Goal: Check status: Check status

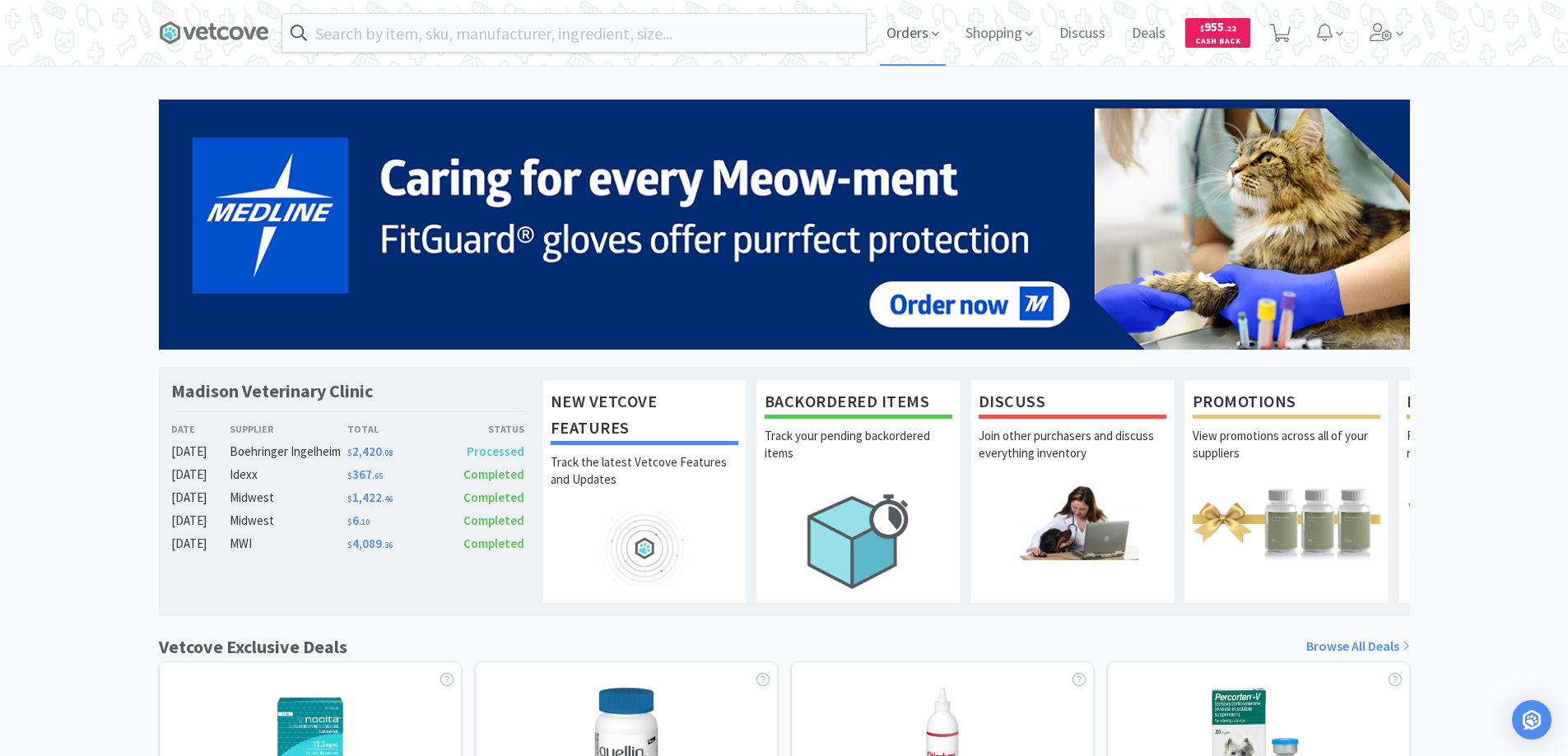
click at [906, 33] on span "Orders" at bounding box center [912, 32] width 66 height 66
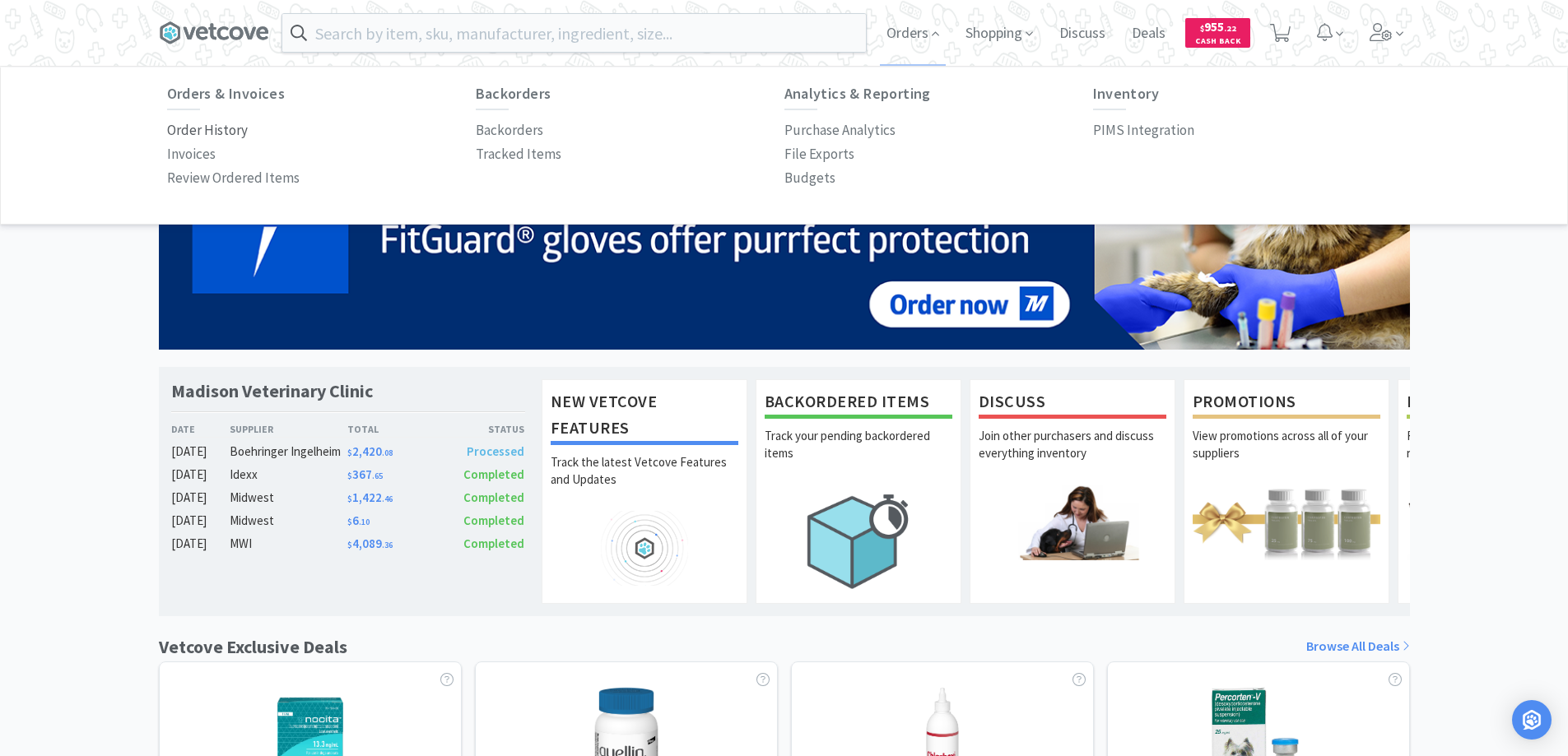
click at [228, 129] on p "Order History" at bounding box center [207, 130] width 80 height 22
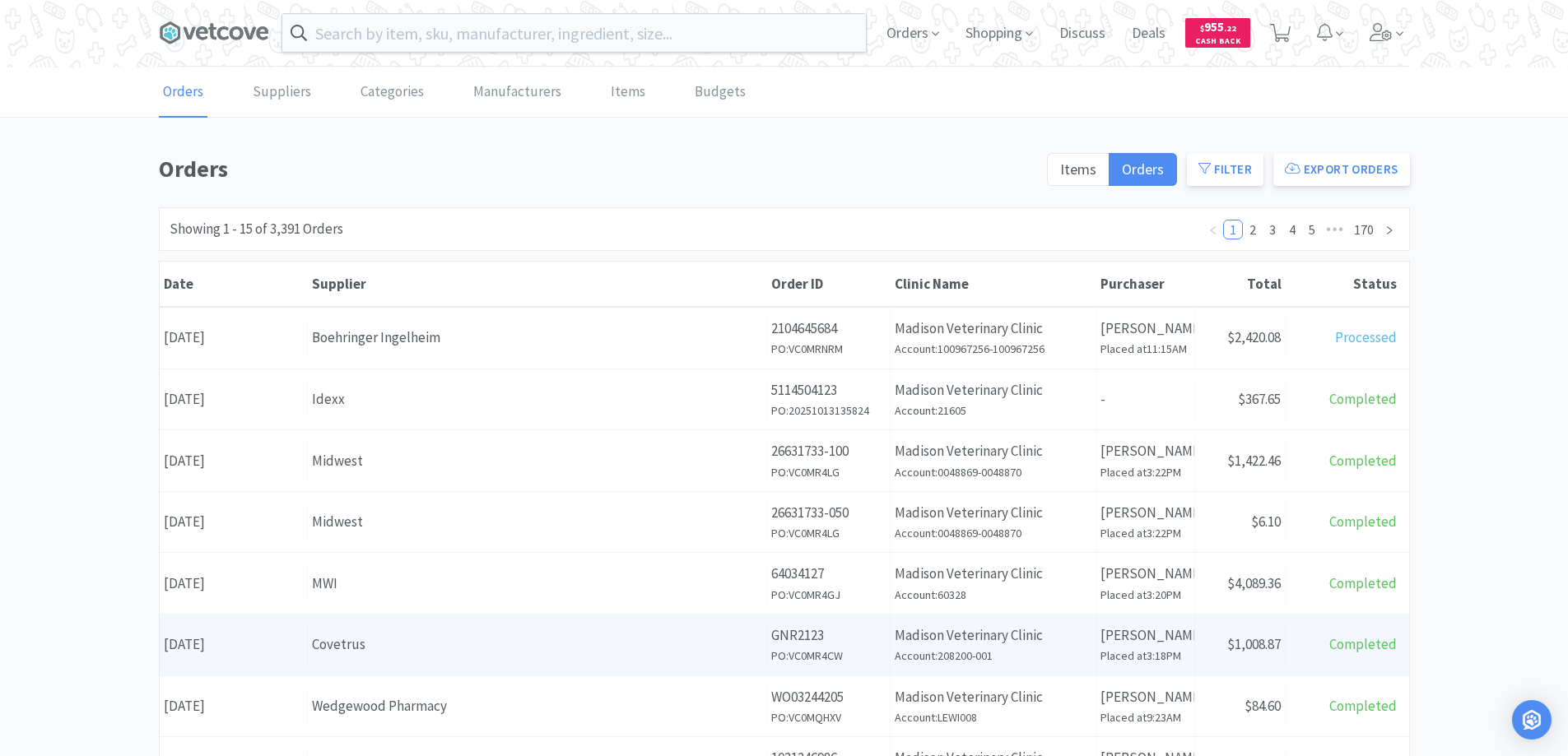
click at [445, 652] on div "Covetrus" at bounding box center [537, 644] width 450 height 22
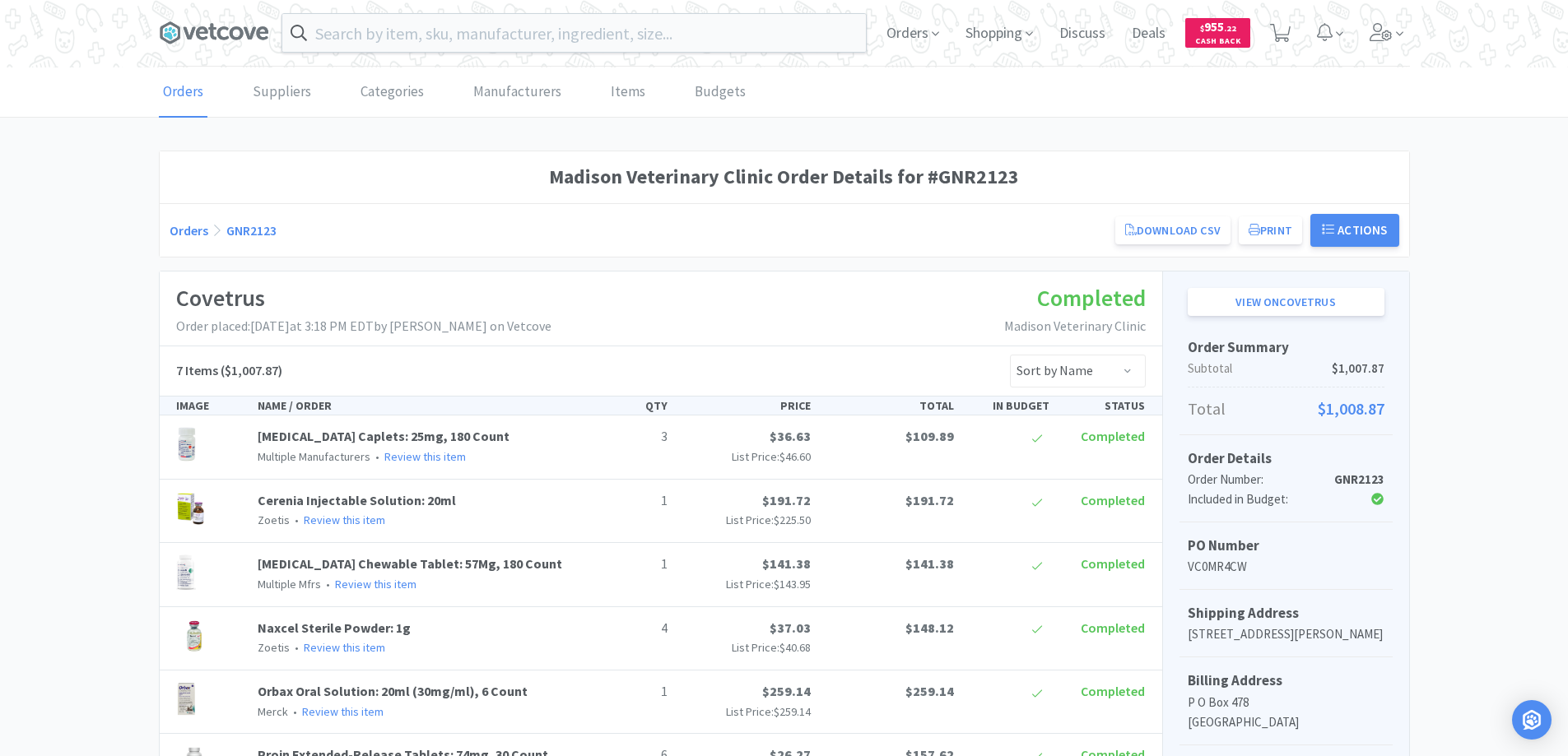
click at [190, 229] on link "Orders" at bounding box center [189, 230] width 38 height 17
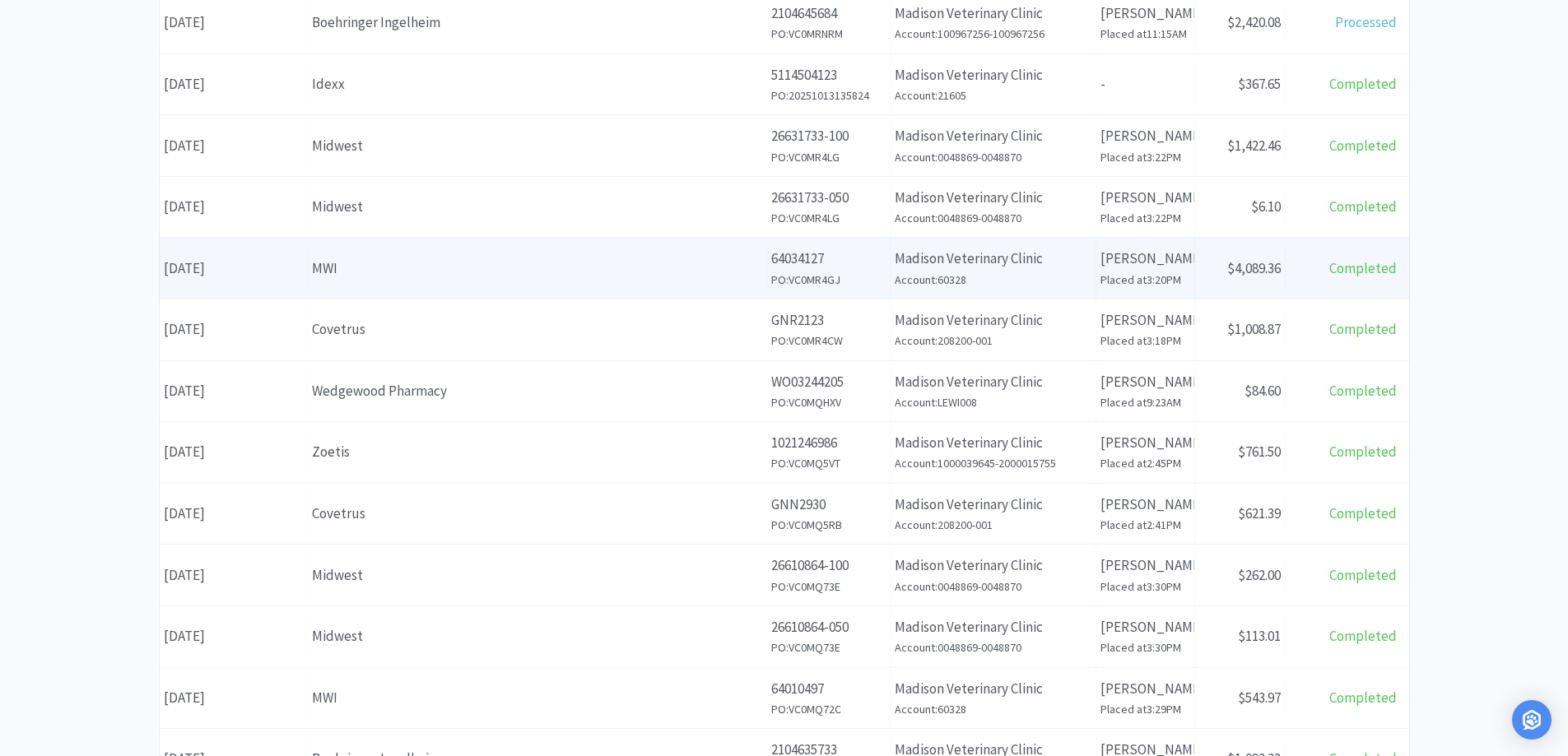
scroll to position [329, 0]
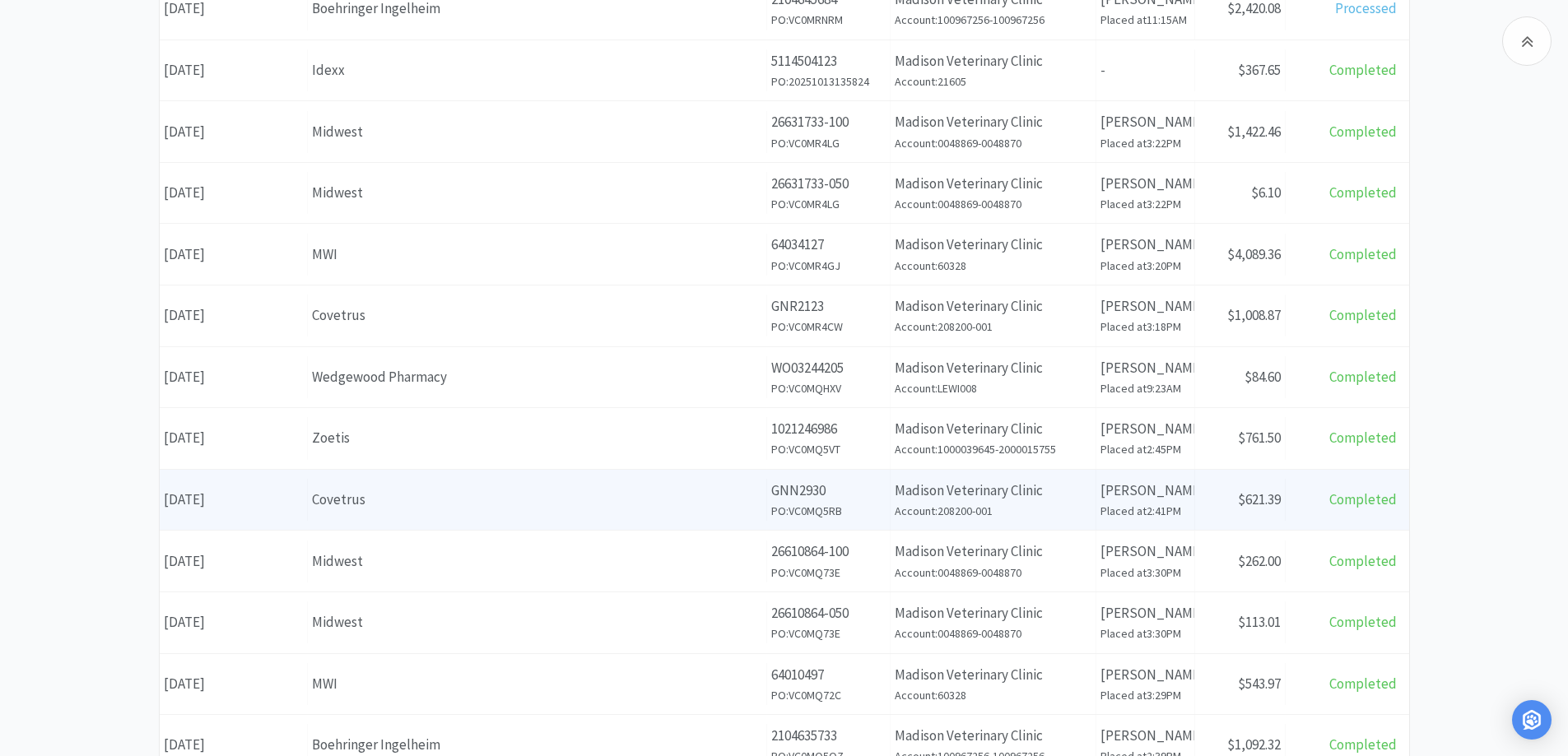
click at [479, 504] on div "Covetrus" at bounding box center [537, 499] width 450 height 22
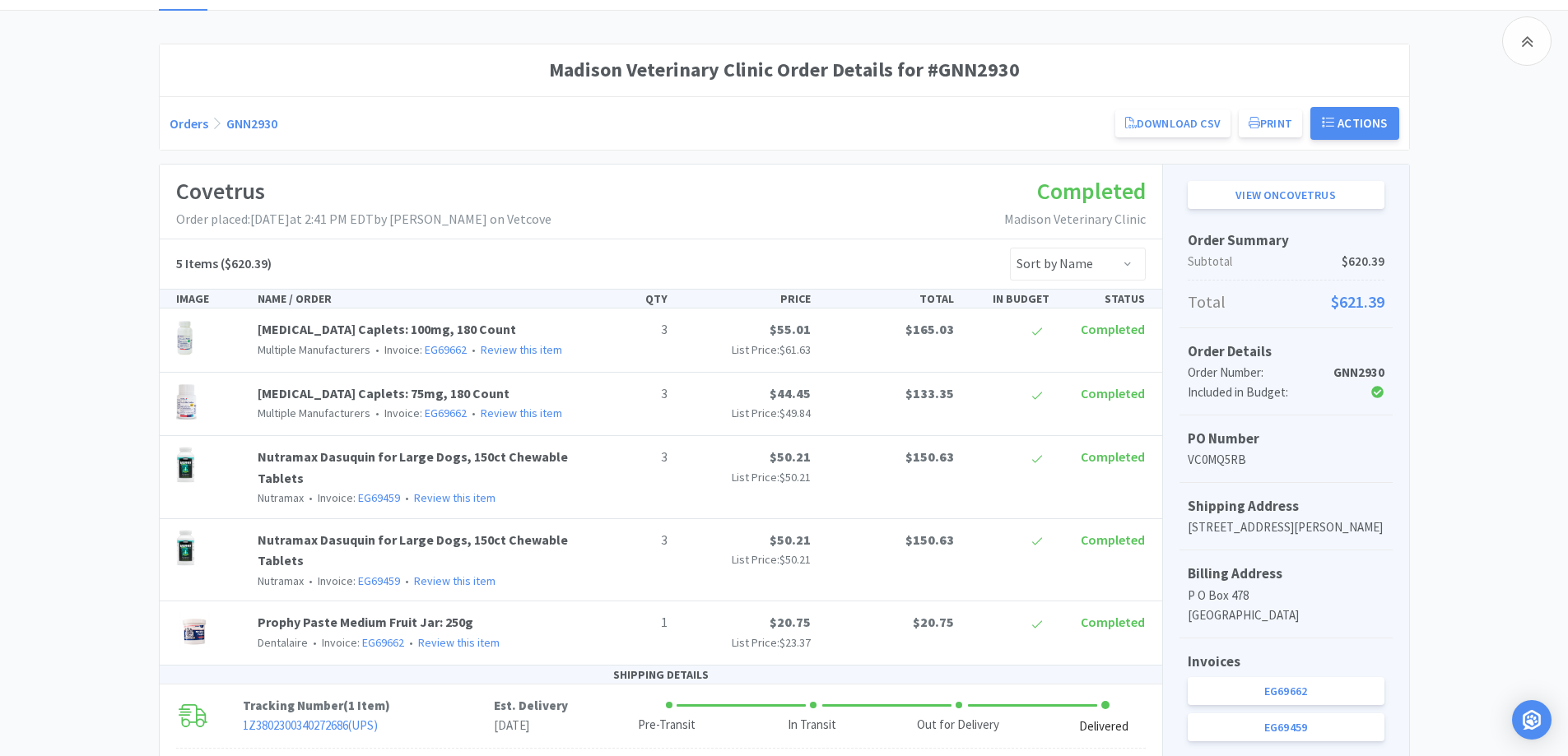
scroll to position [329, 0]
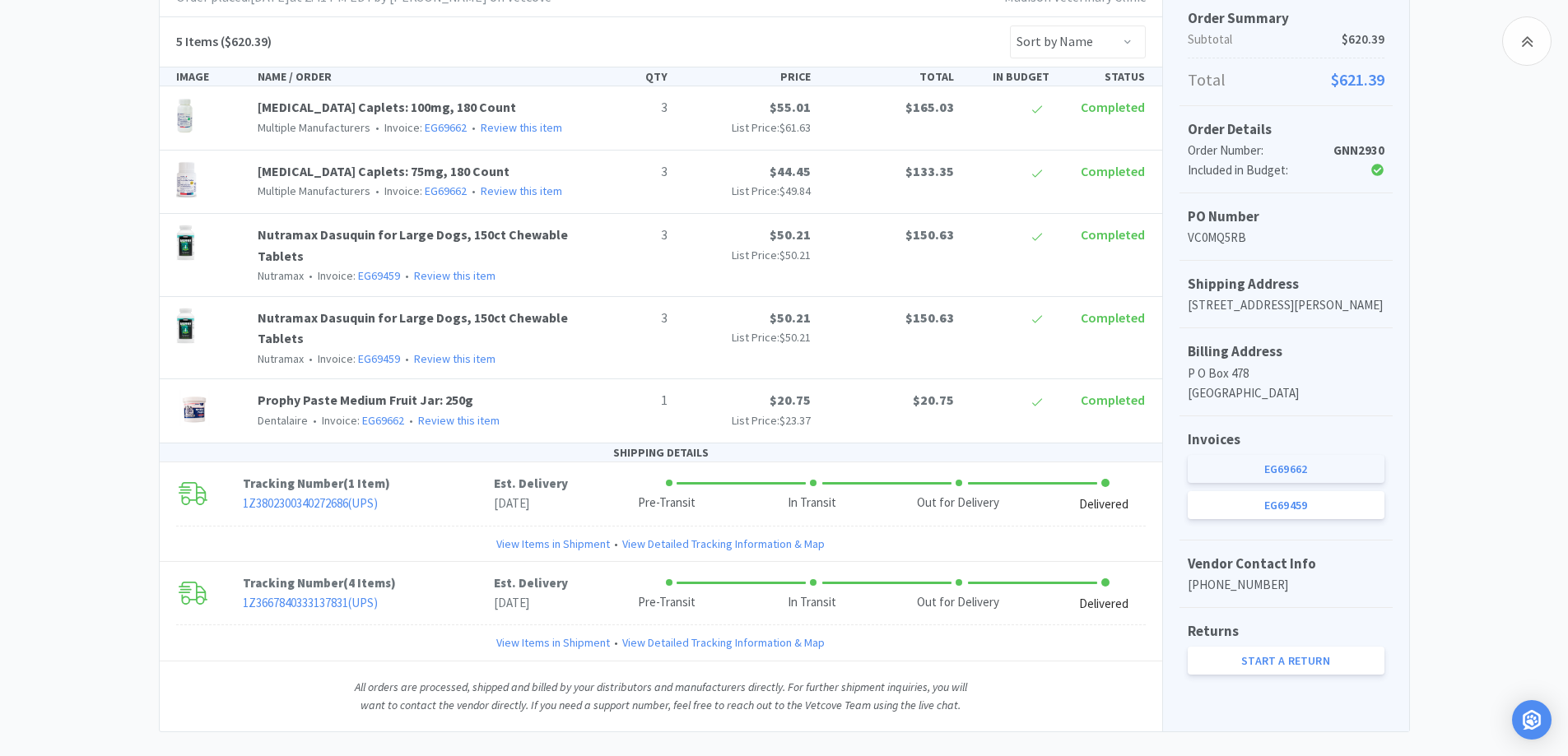
click at [1260, 483] on link "EG69662" at bounding box center [1286, 469] width 197 height 28
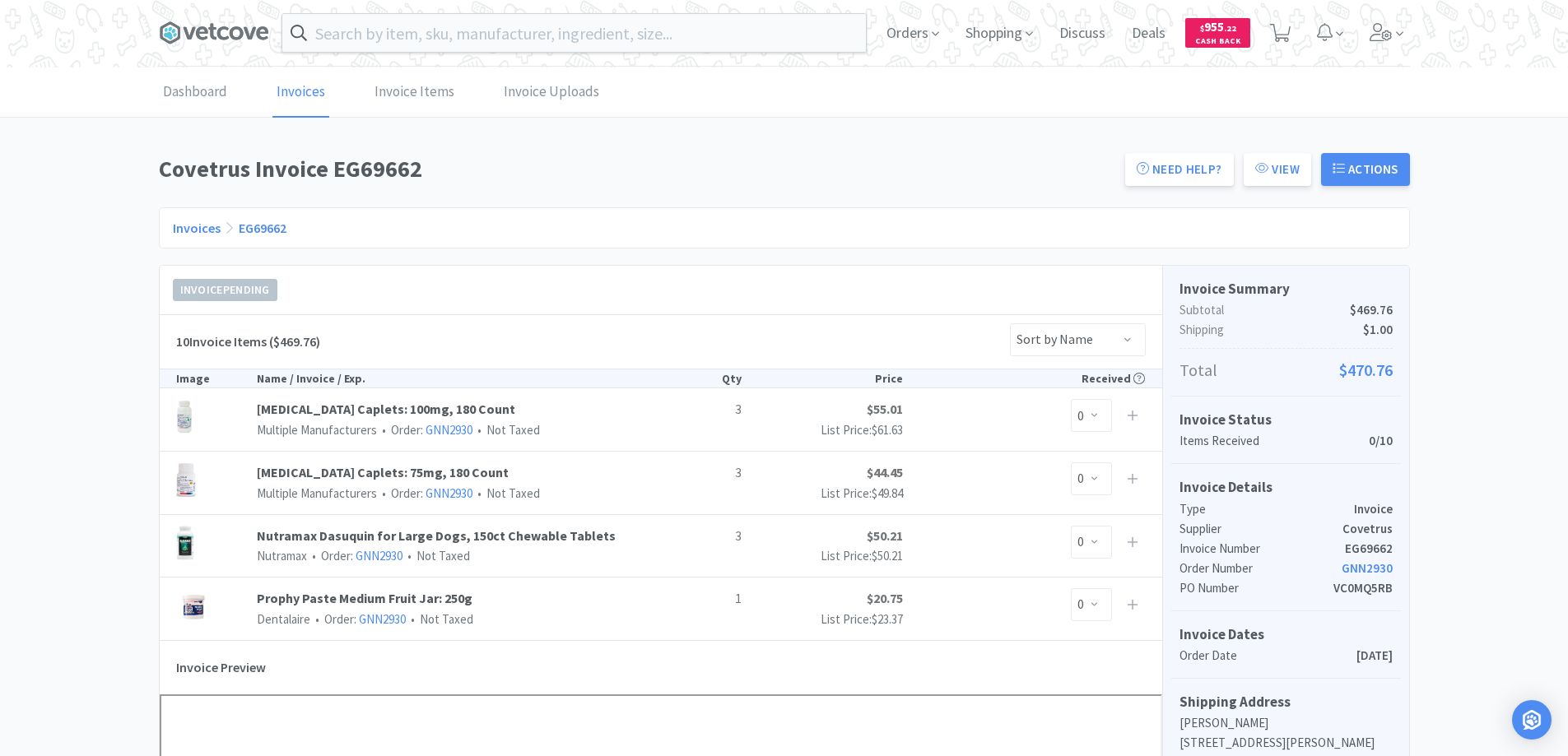
click at [191, 225] on link "Invoices" at bounding box center [197, 227] width 48 height 17
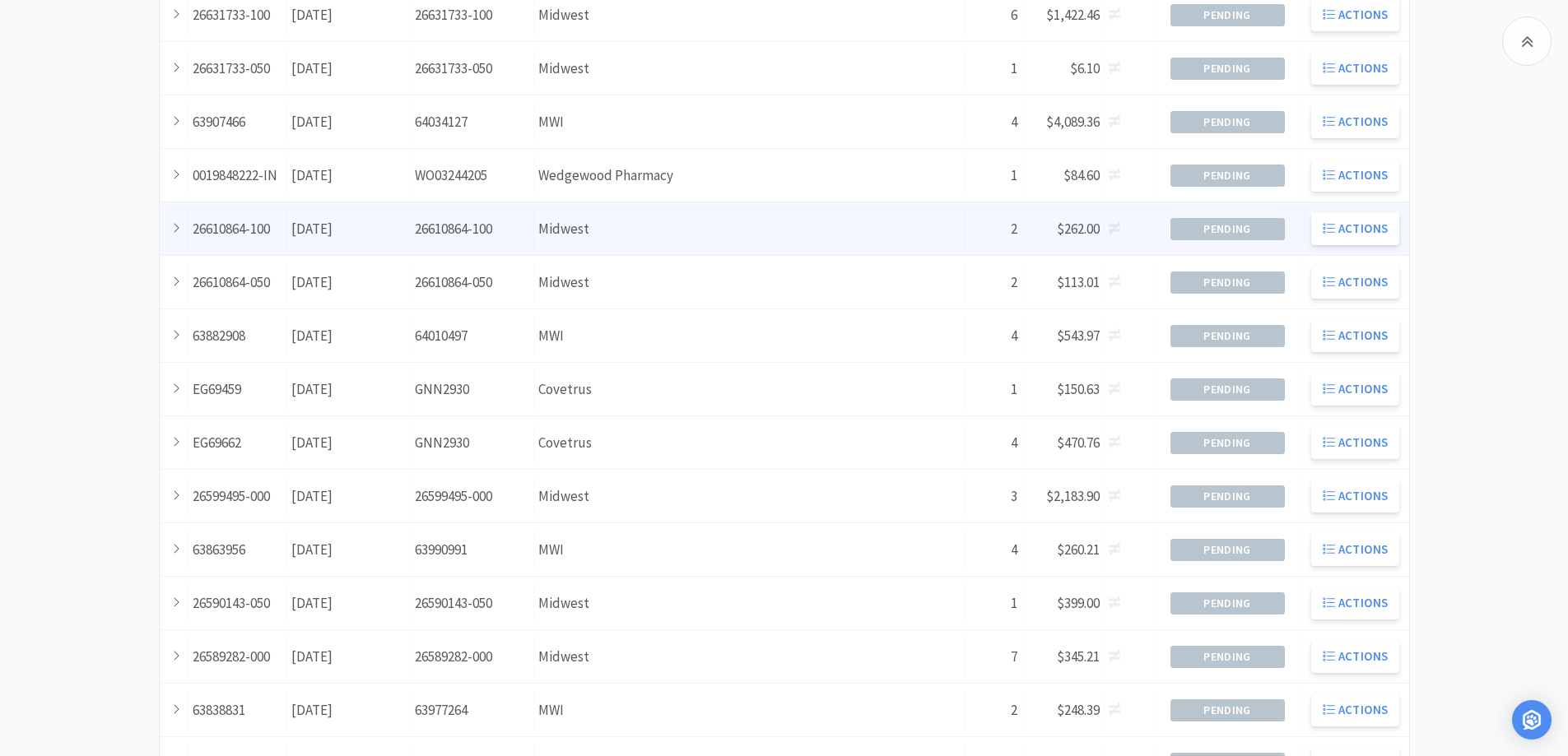
scroll to position [329, 0]
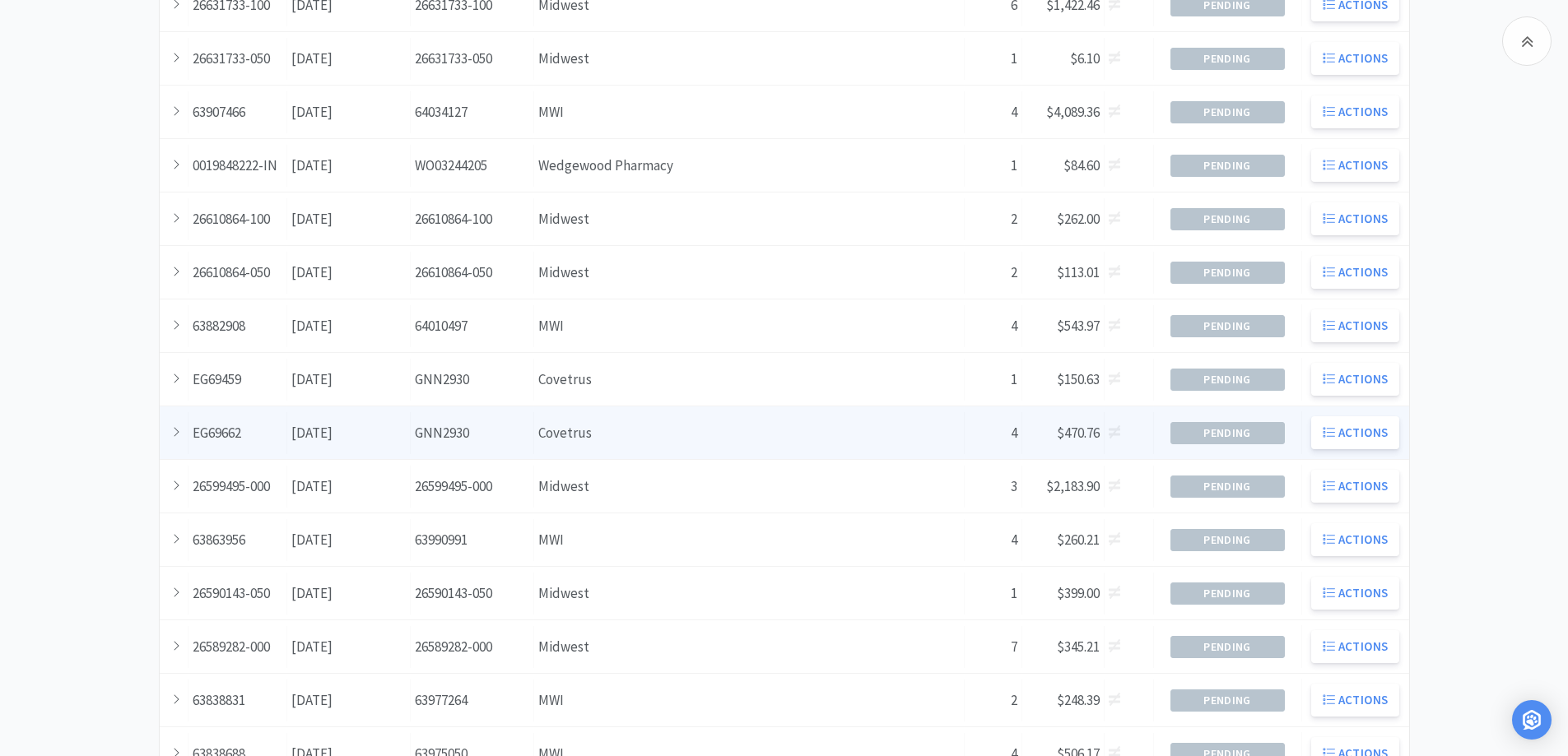
click at [756, 436] on div "Supplier Covetrus" at bounding box center [749, 433] width 430 height 42
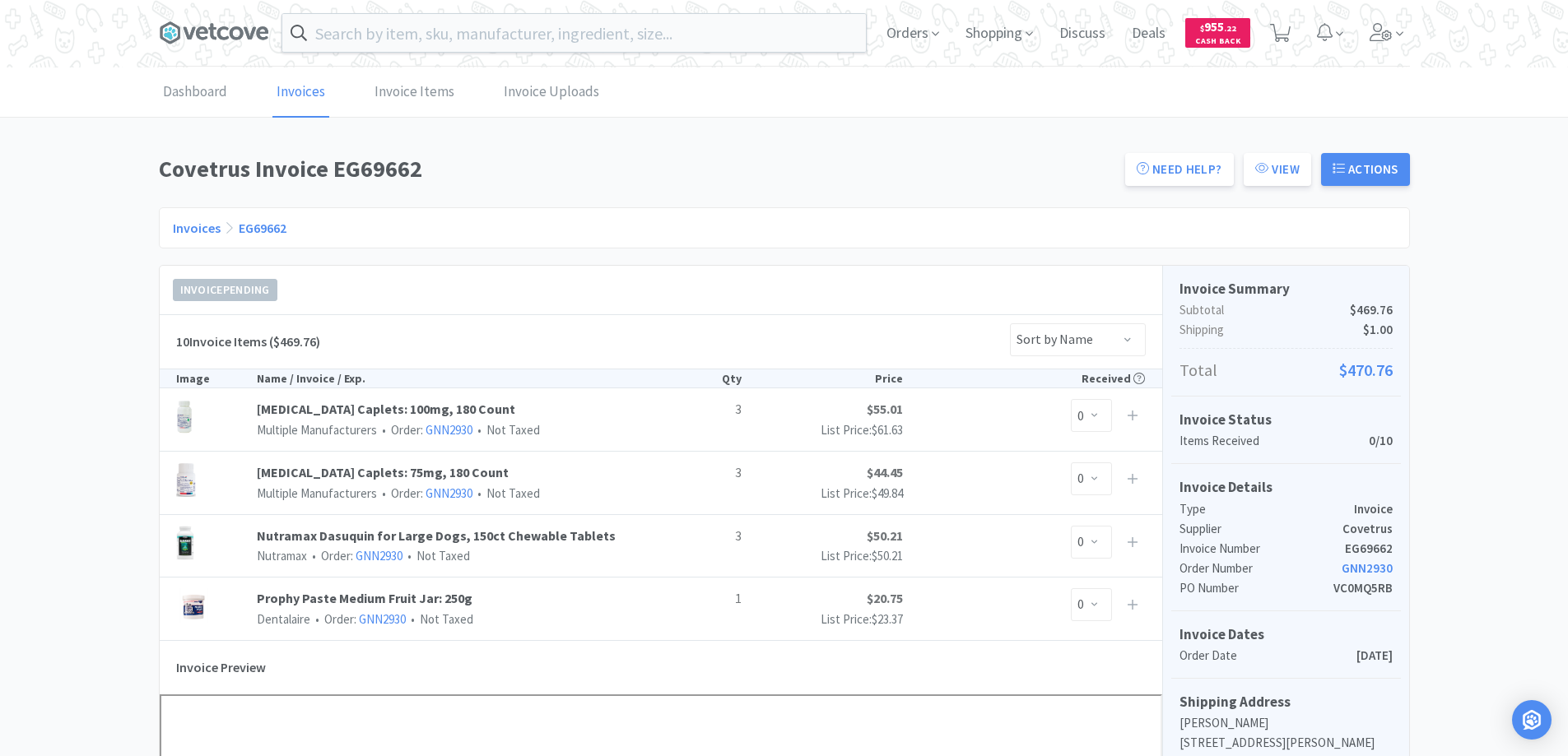
click at [181, 224] on link "Invoices" at bounding box center [197, 227] width 48 height 17
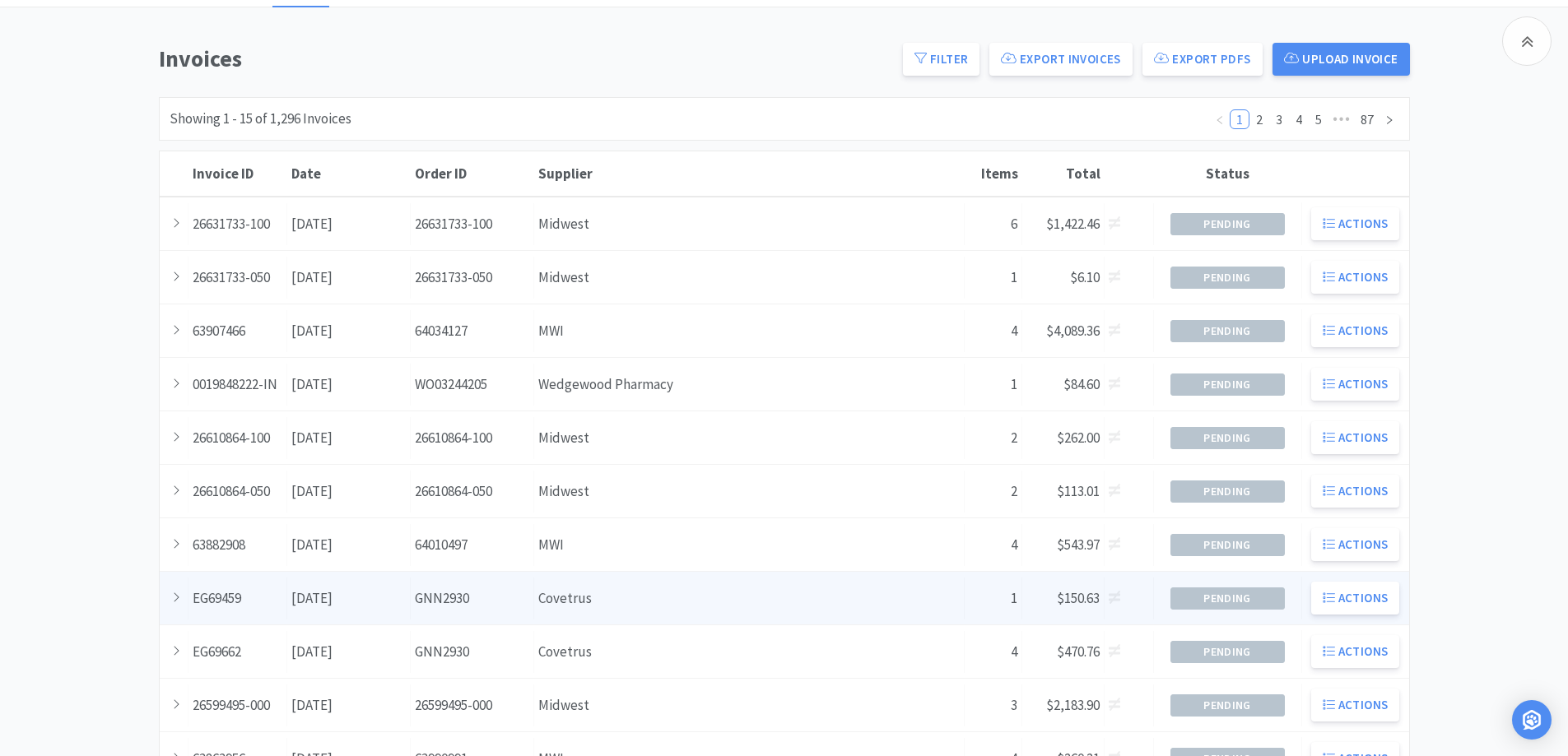
scroll to position [329, 0]
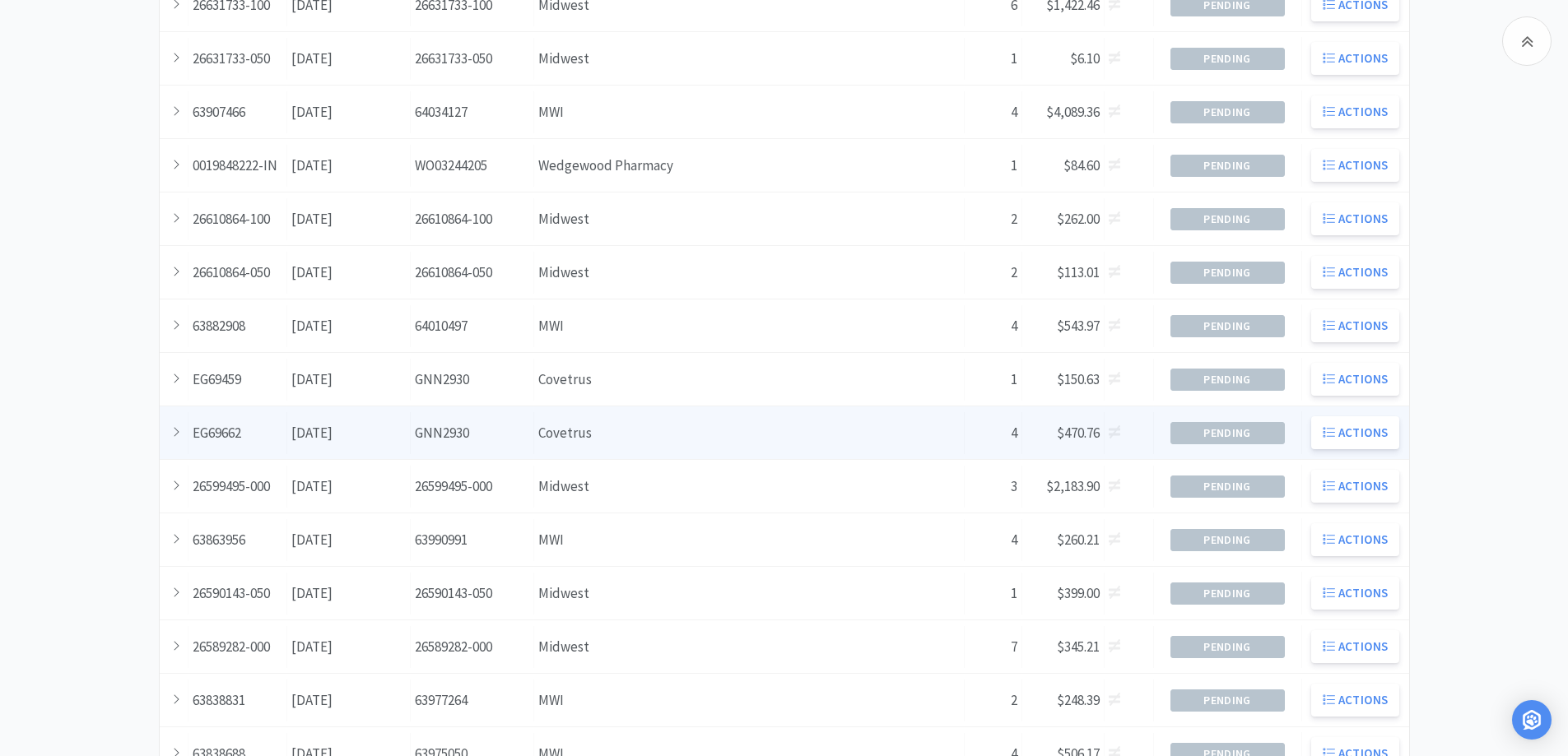
click at [656, 441] on div "Supplier Covetrus" at bounding box center [749, 433] width 430 height 42
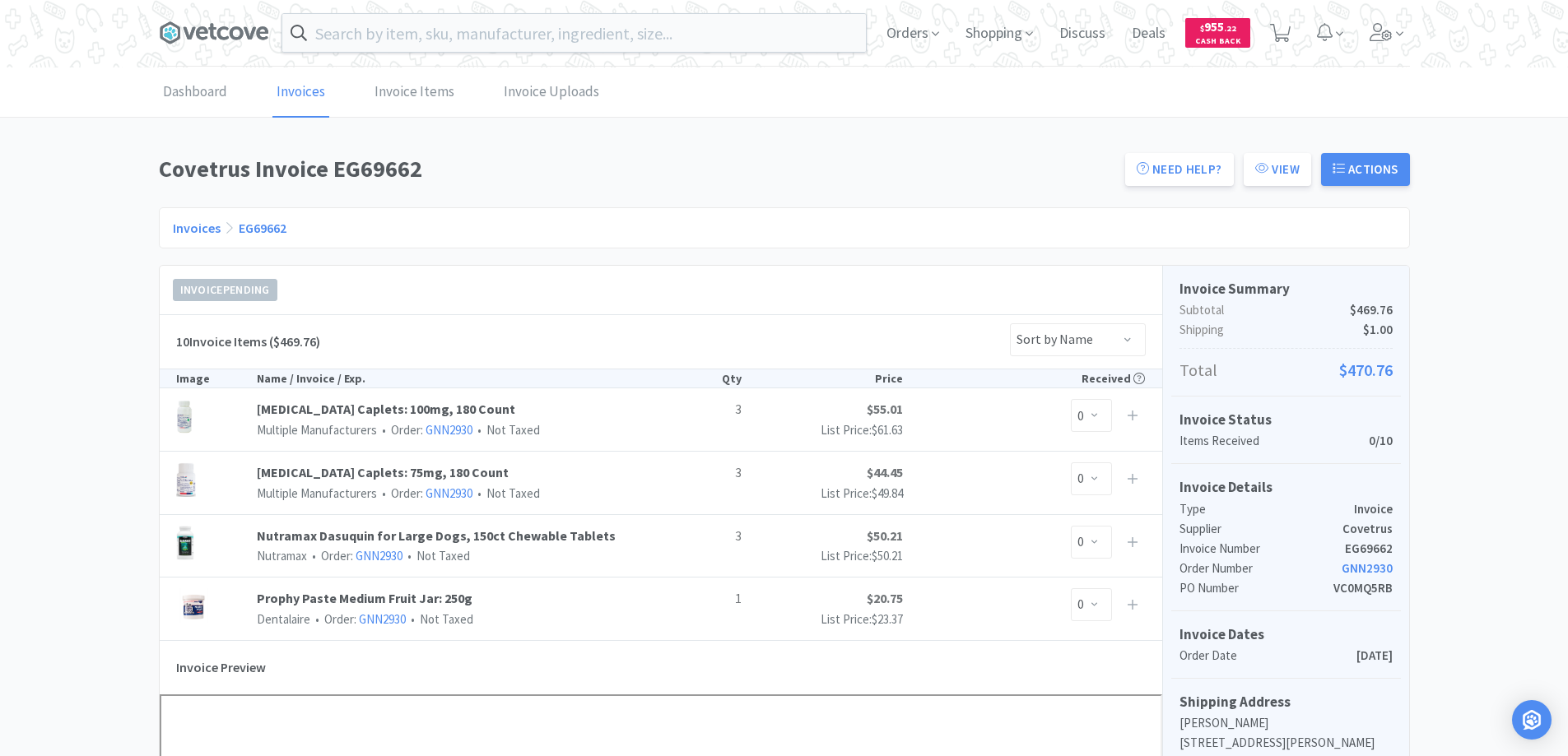
click at [193, 225] on link "Invoices" at bounding box center [197, 227] width 48 height 17
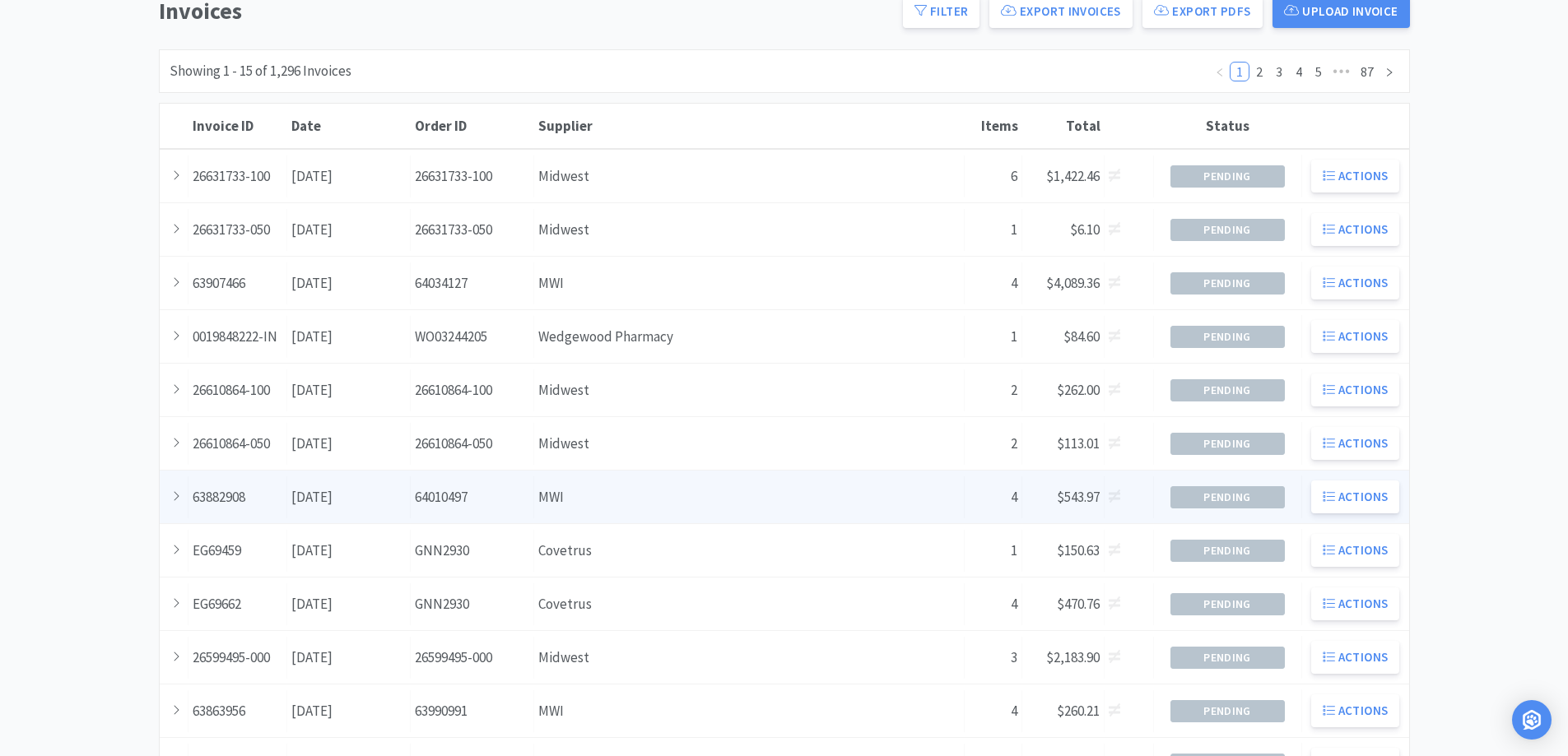
scroll to position [164, 0]
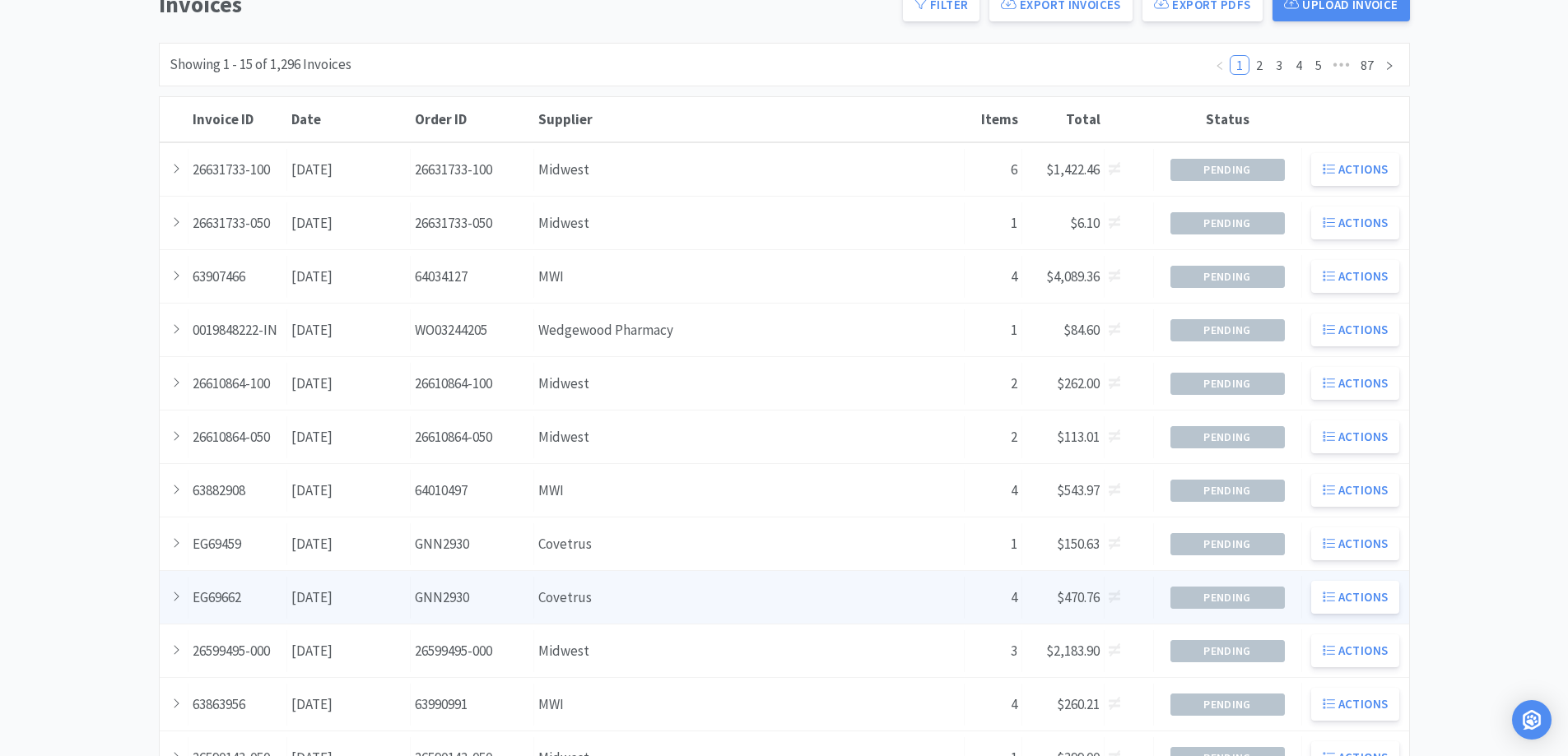
click at [679, 603] on div "Supplier Covetrus" at bounding box center [749, 598] width 430 height 42
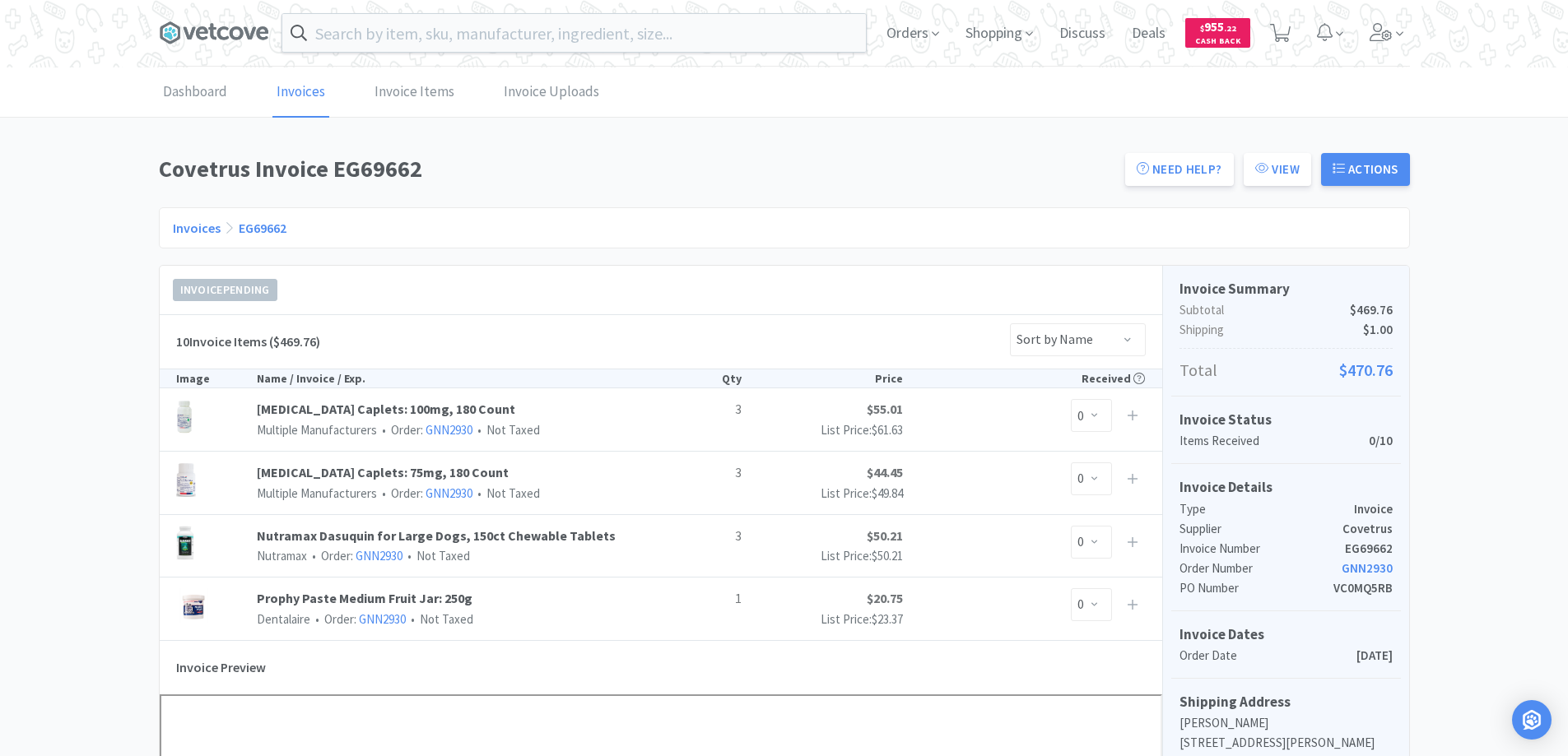
click at [194, 225] on link "Invoices" at bounding box center [197, 227] width 48 height 17
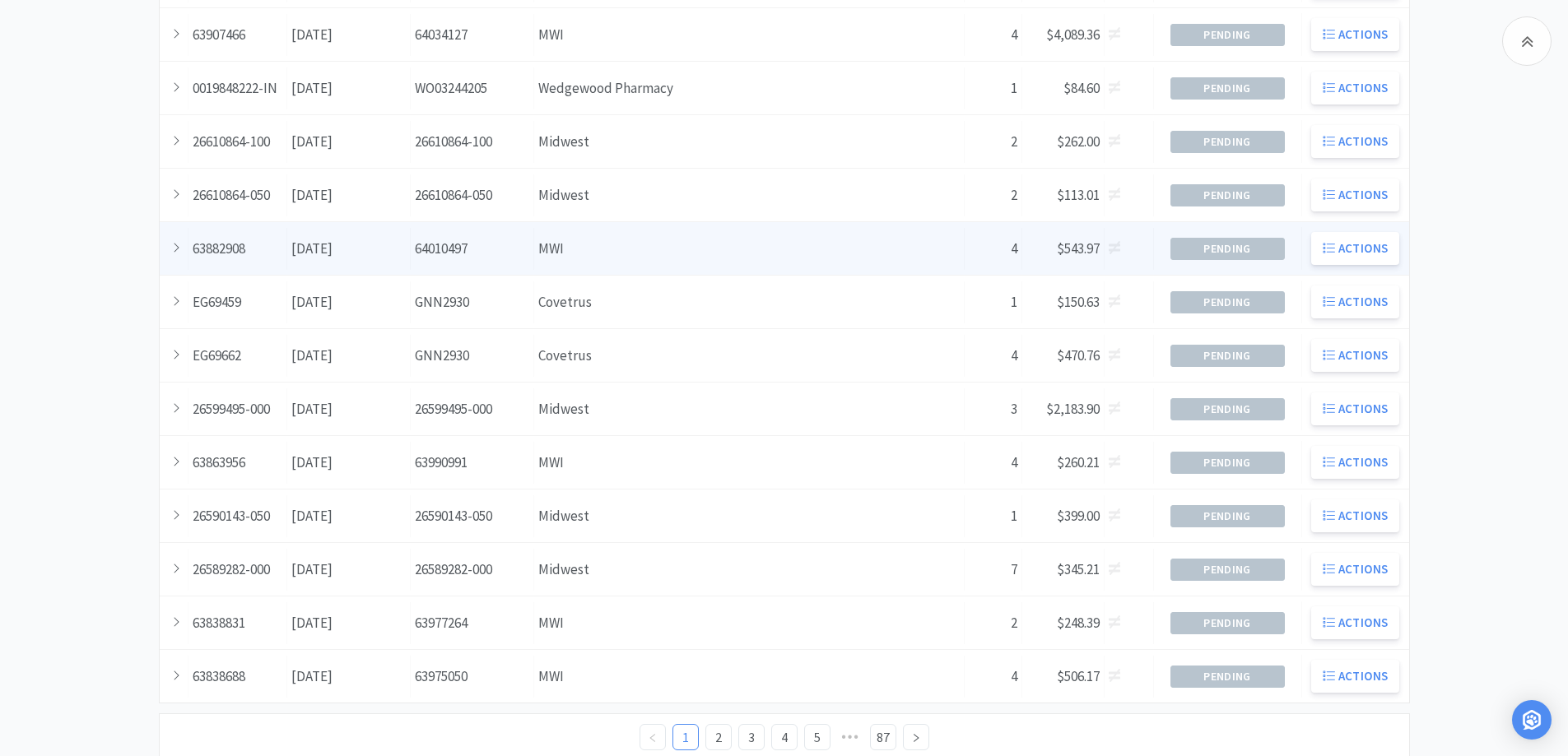
scroll to position [412, 0]
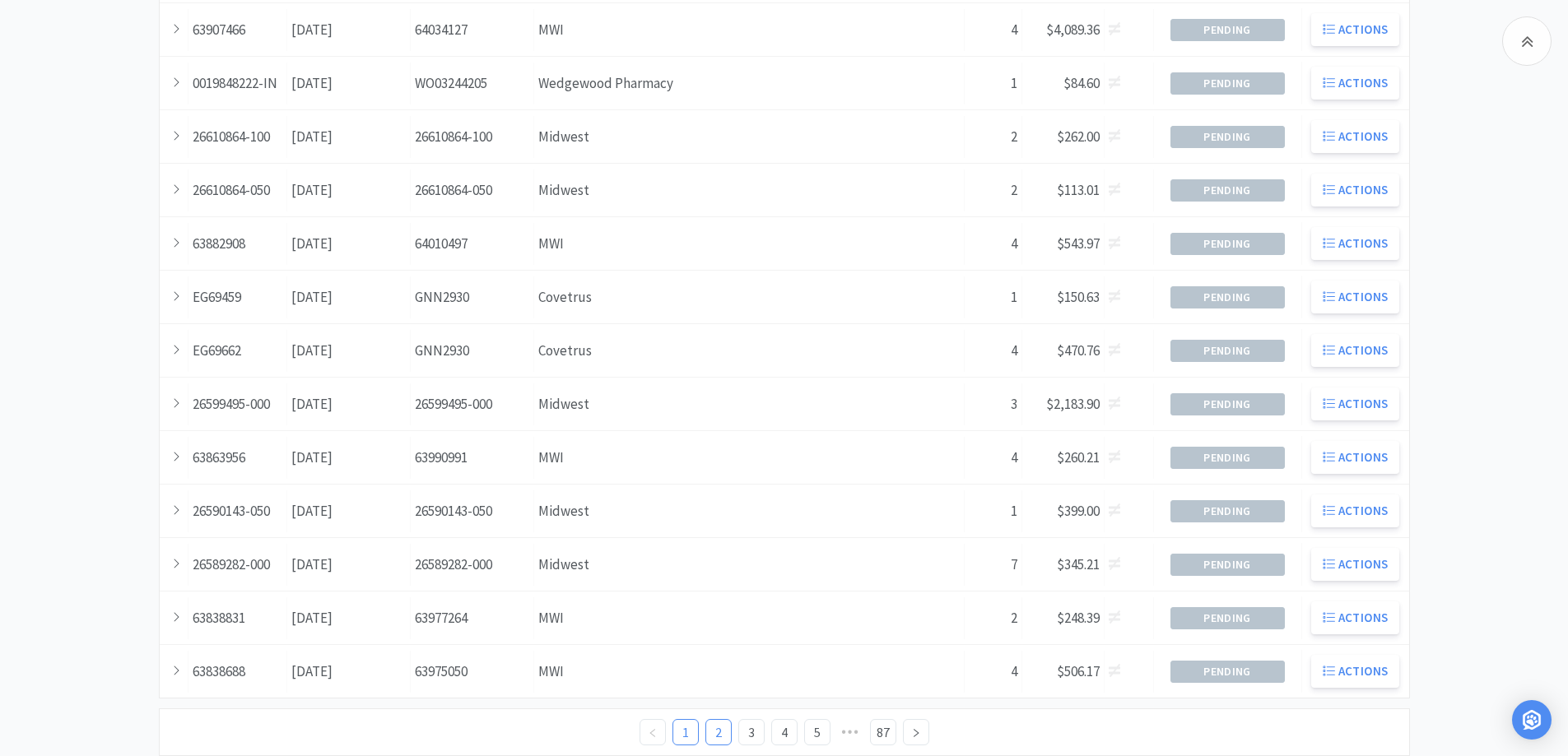
click at [717, 733] on link "2" at bounding box center [718, 732] width 24 height 24
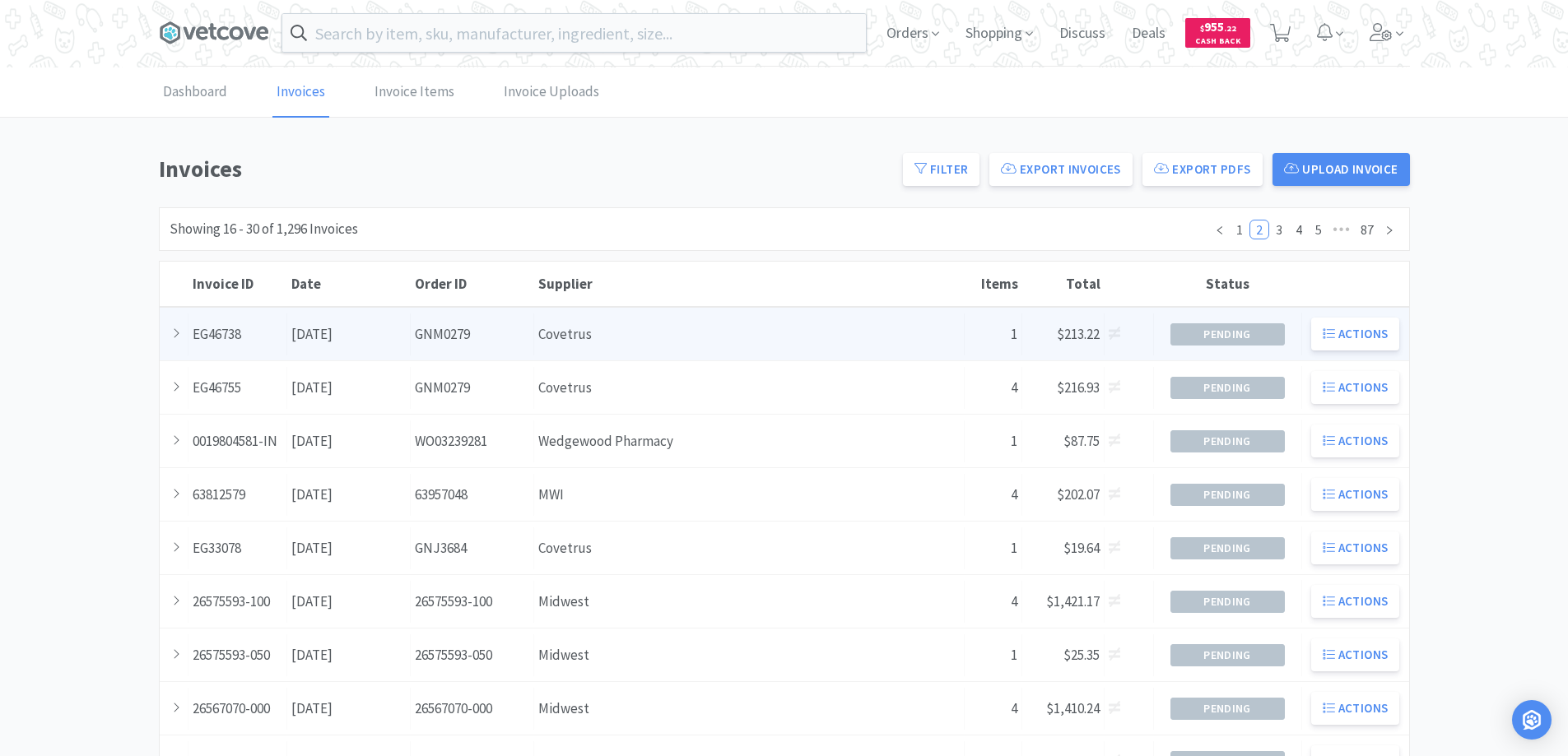
click at [633, 333] on div "Supplier Covetrus" at bounding box center [749, 335] width 430 height 42
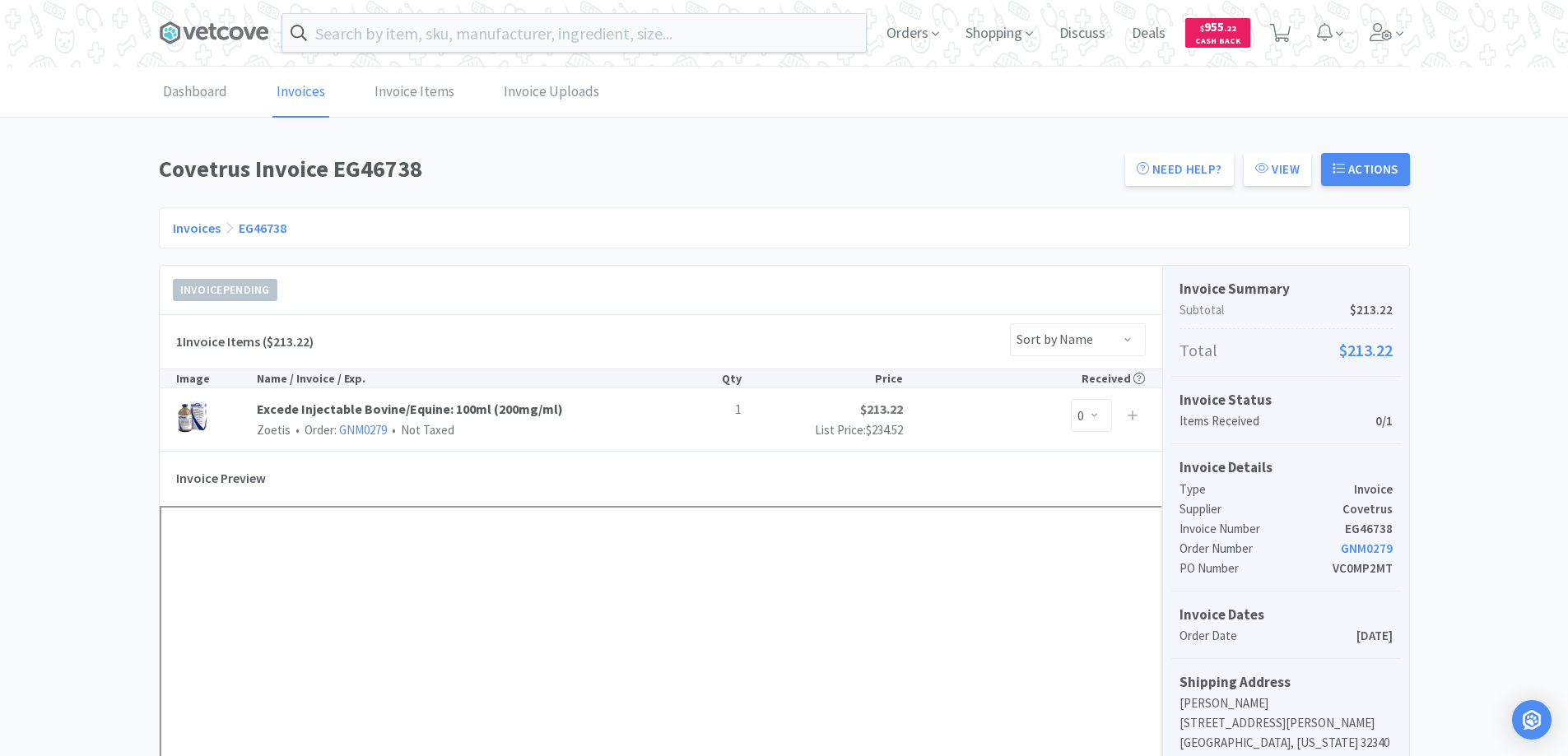
click at [189, 232] on link "Invoices" at bounding box center [197, 227] width 48 height 17
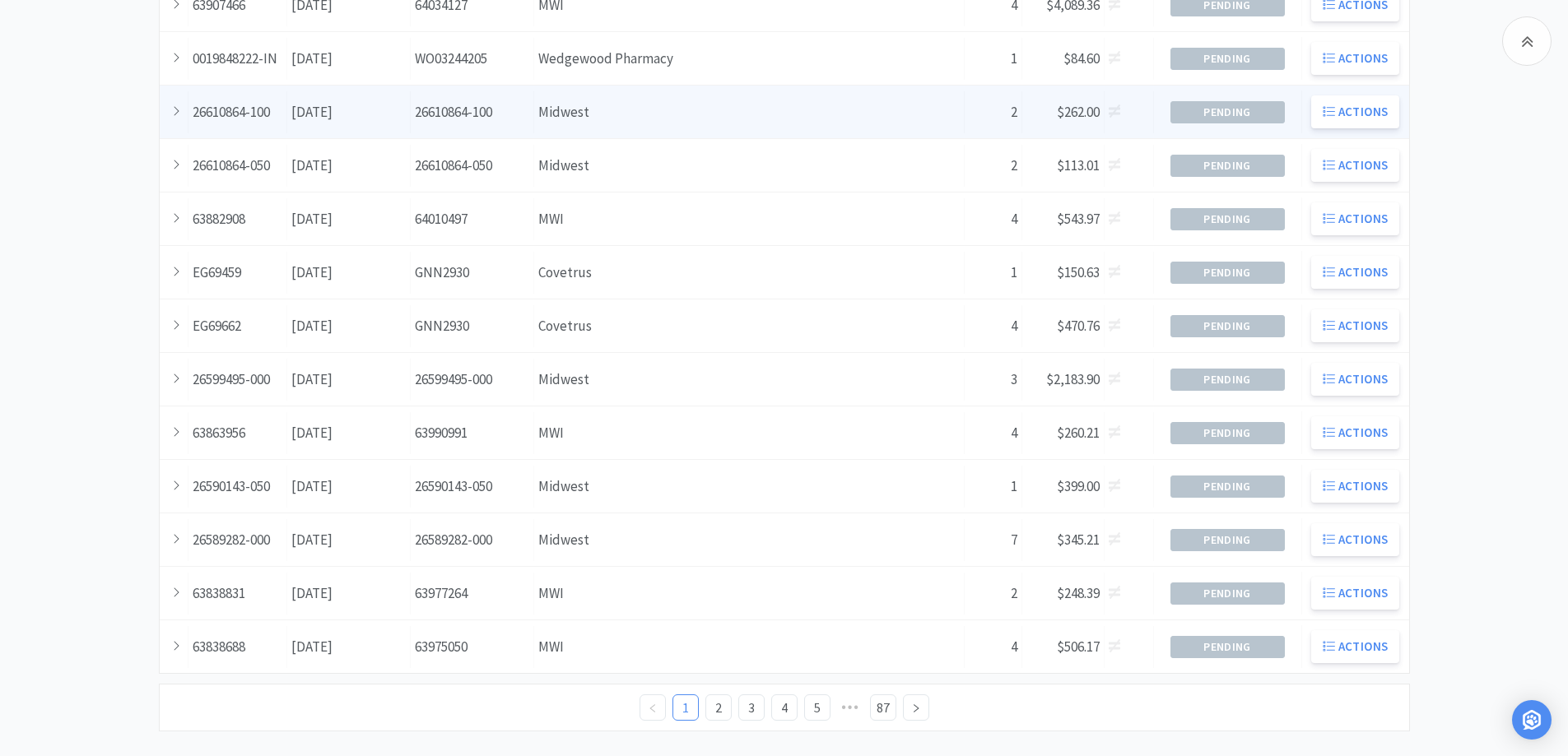
scroll to position [447, 0]
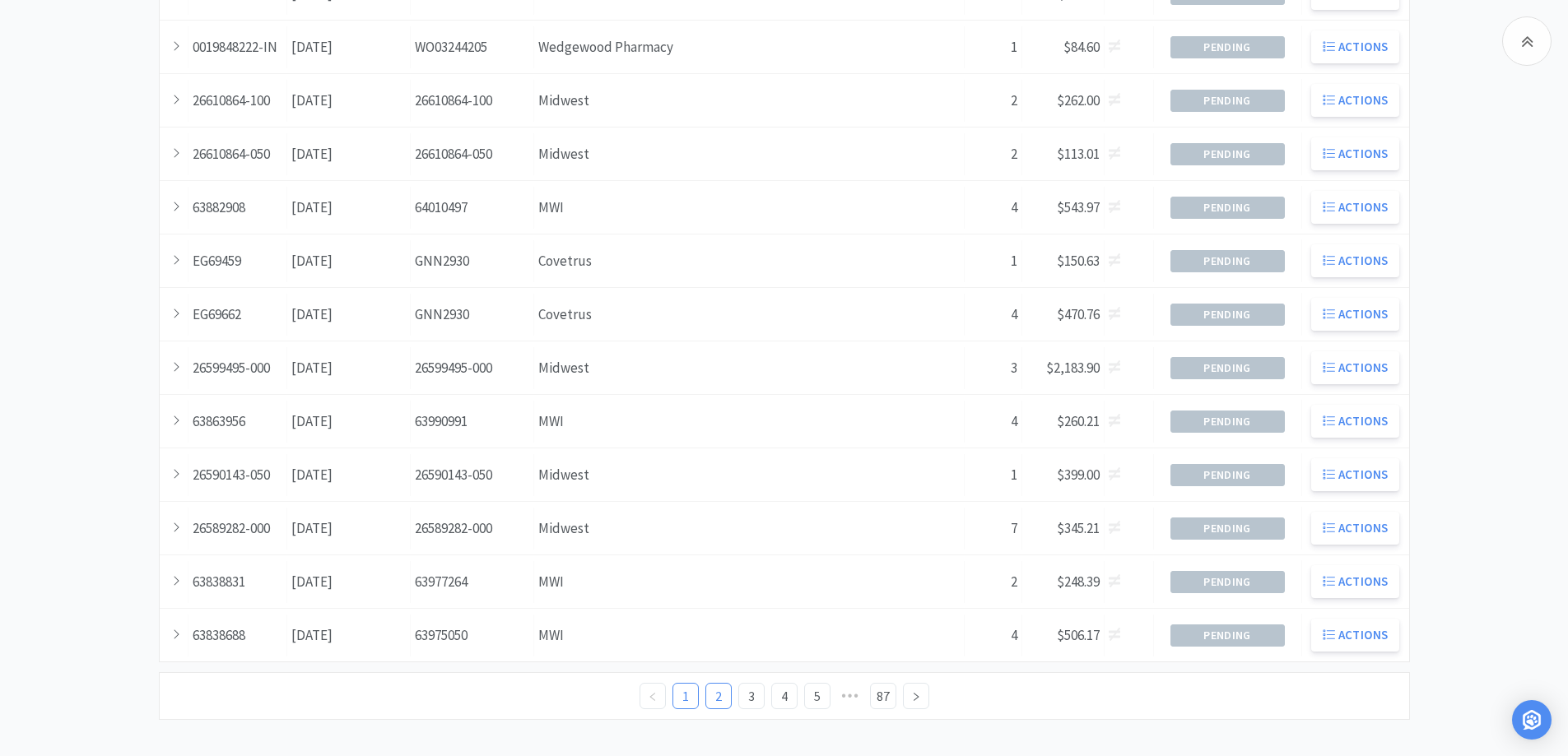
click at [713, 694] on link "2" at bounding box center [718, 697] width 24 height 24
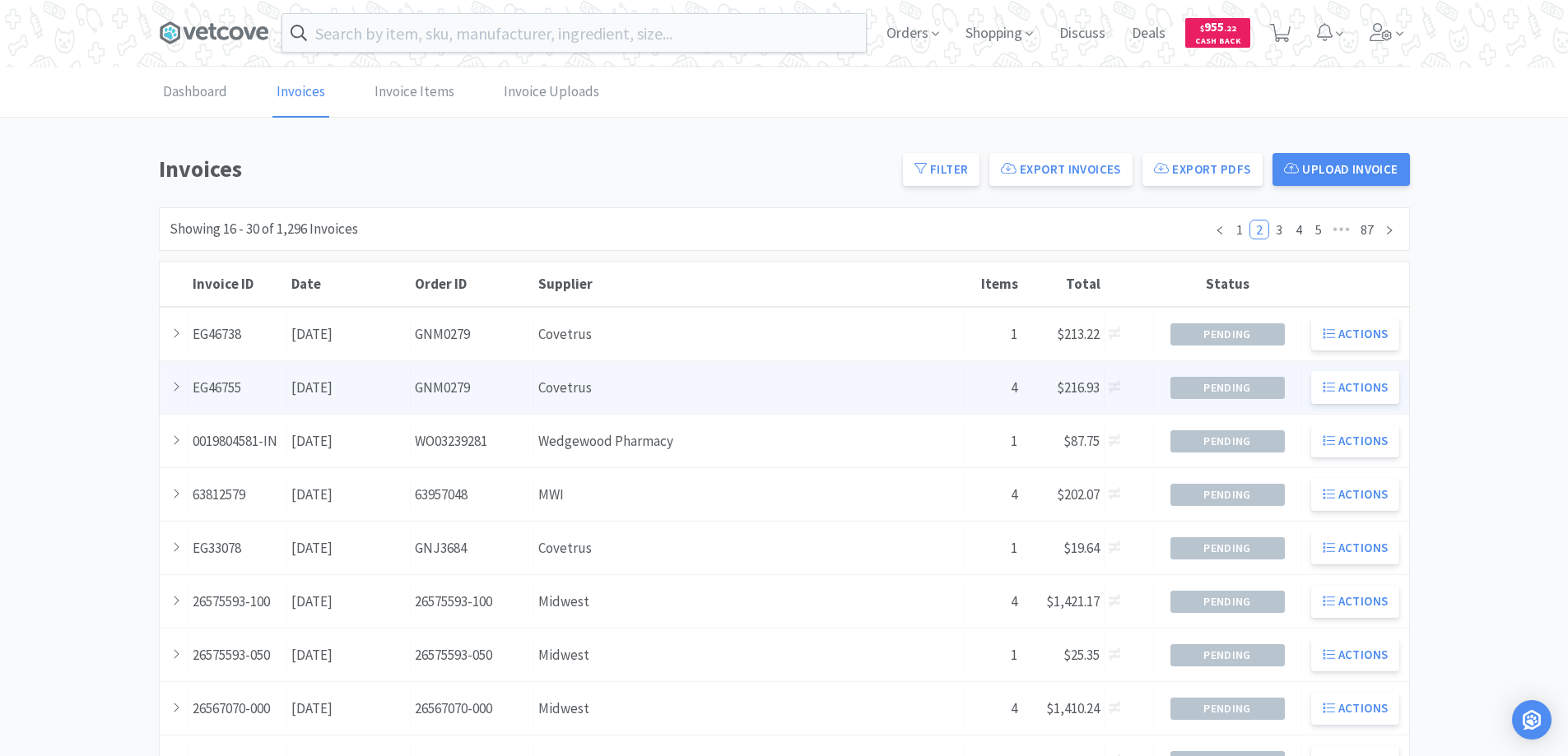
click at [725, 402] on div "Supplier Covetrus" at bounding box center [749, 388] width 430 height 42
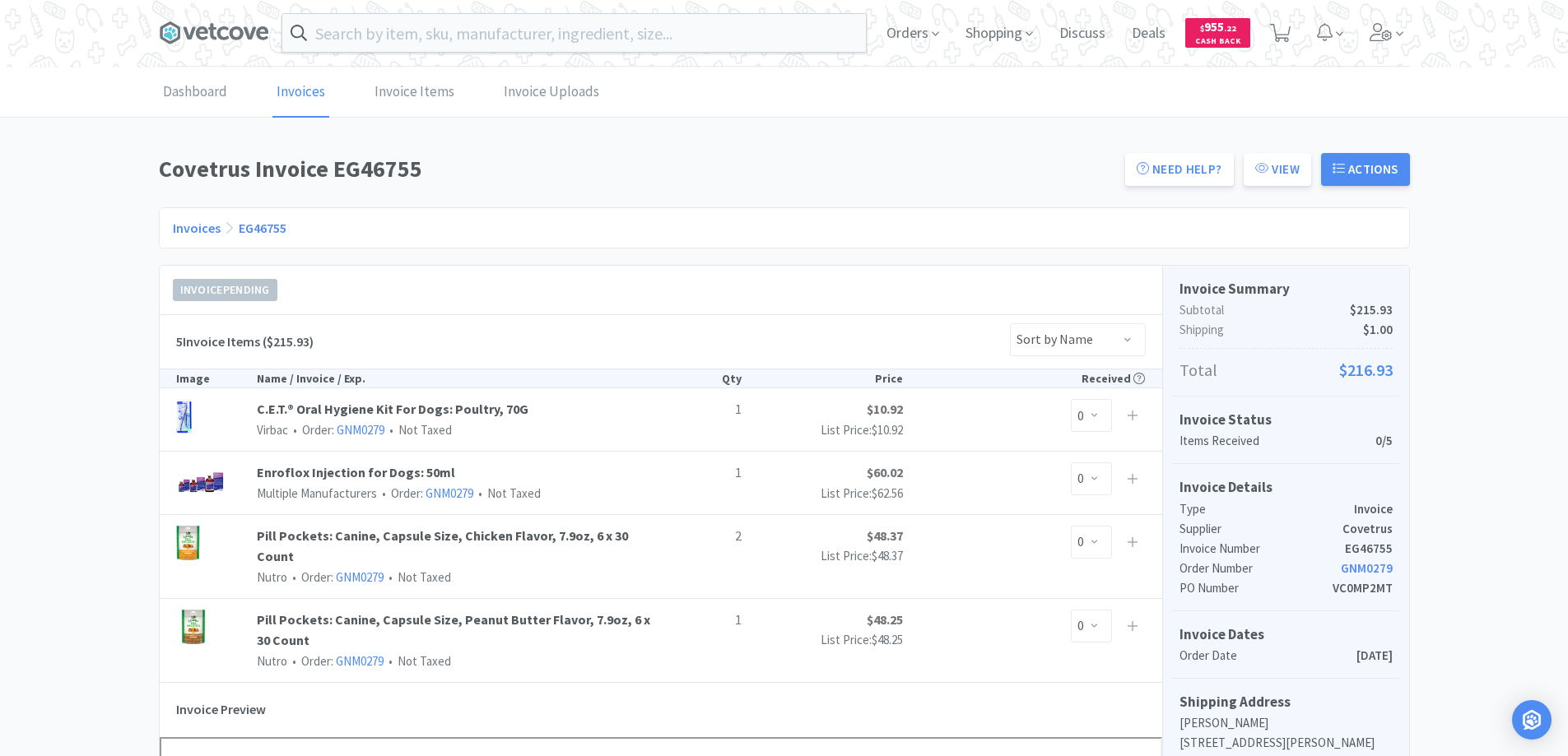
click at [186, 228] on link "Invoices" at bounding box center [197, 227] width 48 height 17
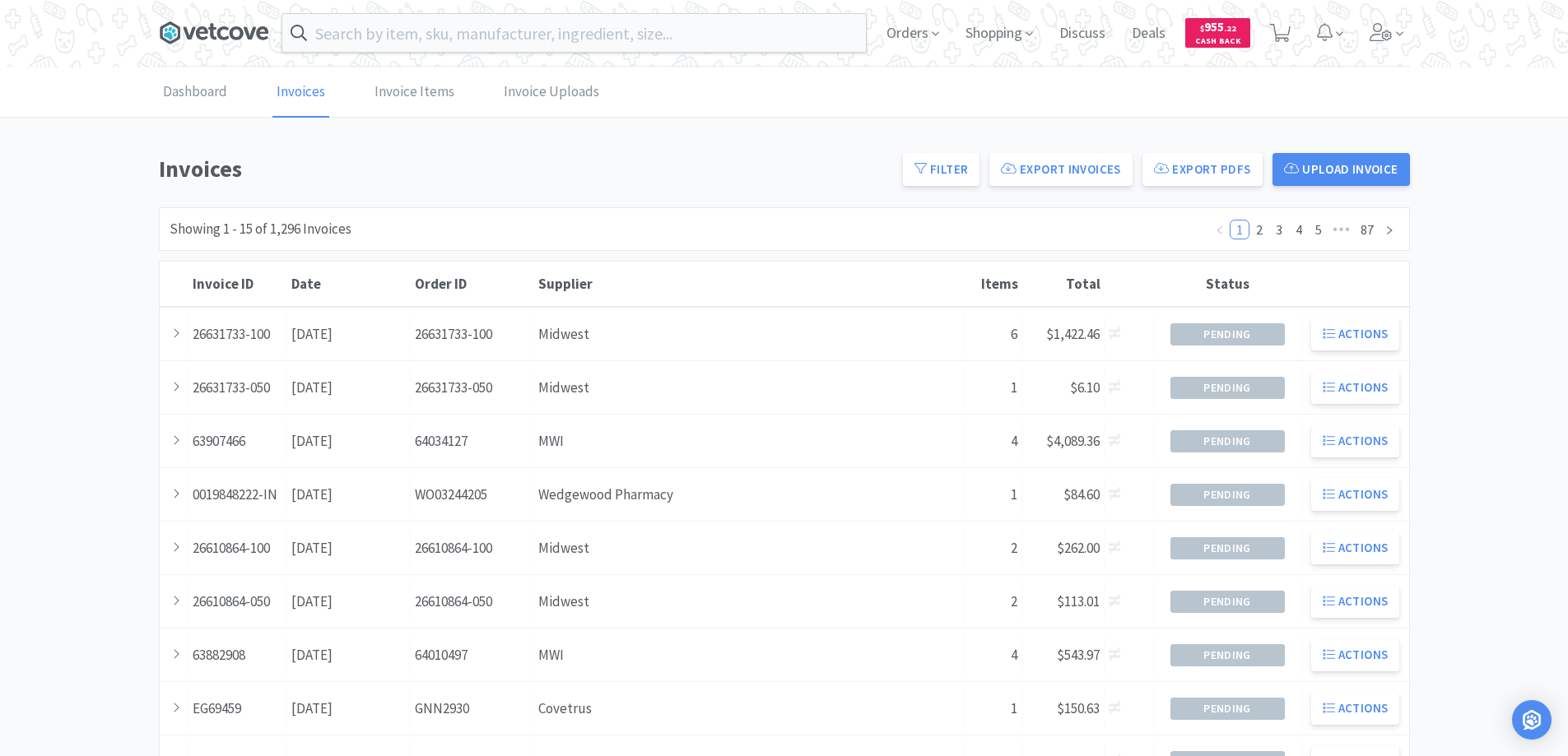
click at [205, 23] on icon at bounding box center [214, 33] width 110 height 24
